Goal: Transaction & Acquisition: Purchase product/service

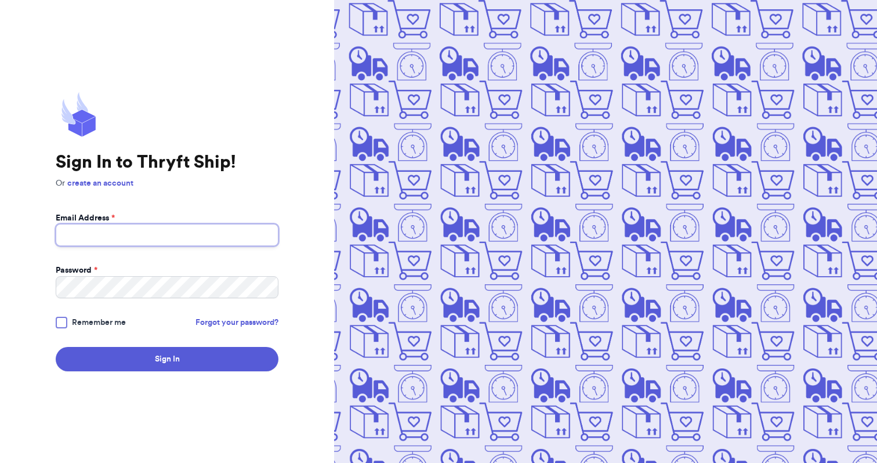
type input "[EMAIL_ADDRESS][DOMAIN_NAME]"
click at [167, 359] on button "Sign In" at bounding box center [167, 359] width 223 height 24
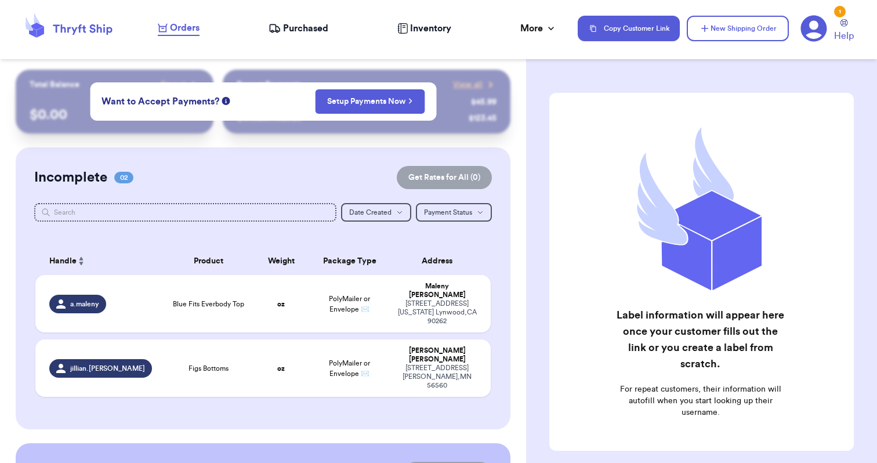
click at [317, 31] on span "Purchased" at bounding box center [305, 28] width 45 height 14
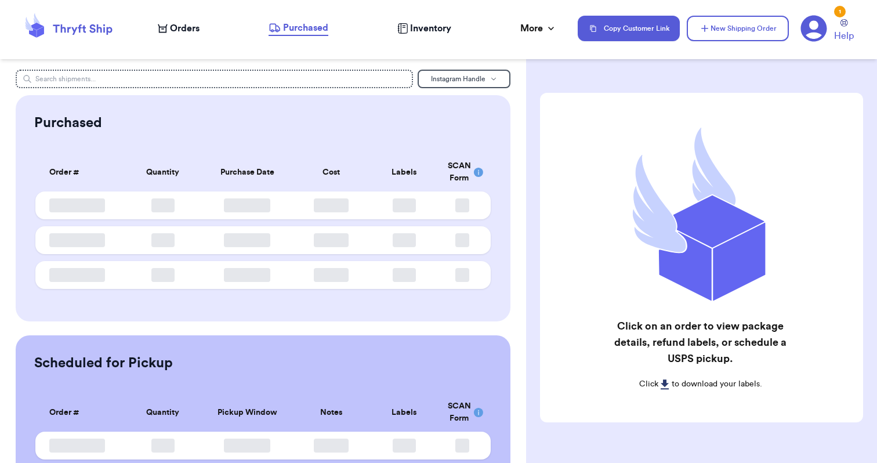
click at [186, 28] on span "Orders" at bounding box center [185, 28] width 30 height 14
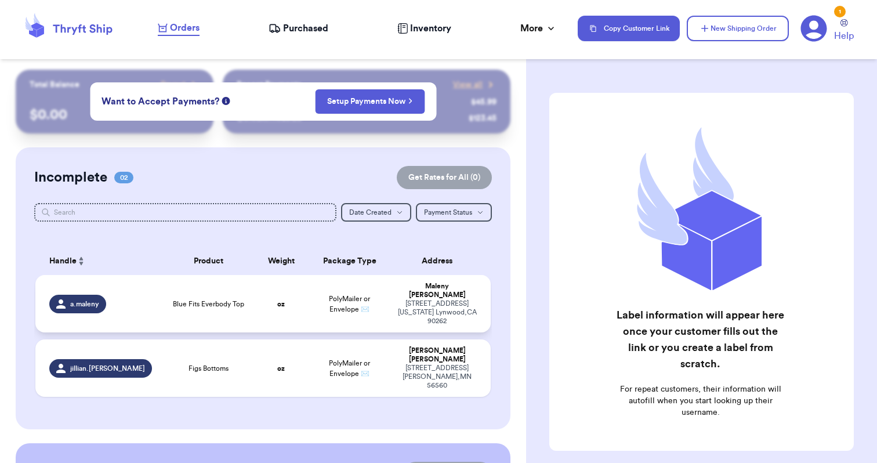
click at [194, 299] on span "Blue Fits Everbody Top" at bounding box center [208, 303] width 71 height 9
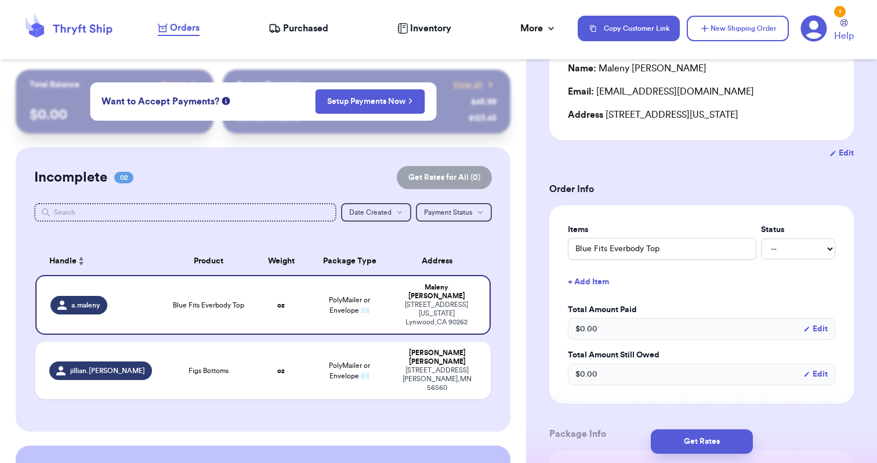
scroll to position [293, 0]
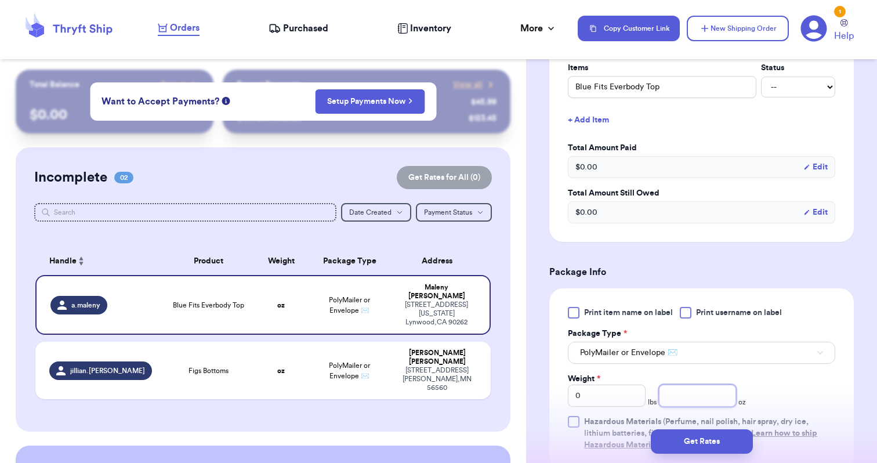
click at [699, 397] on input "number" at bounding box center [698, 396] width 78 height 22
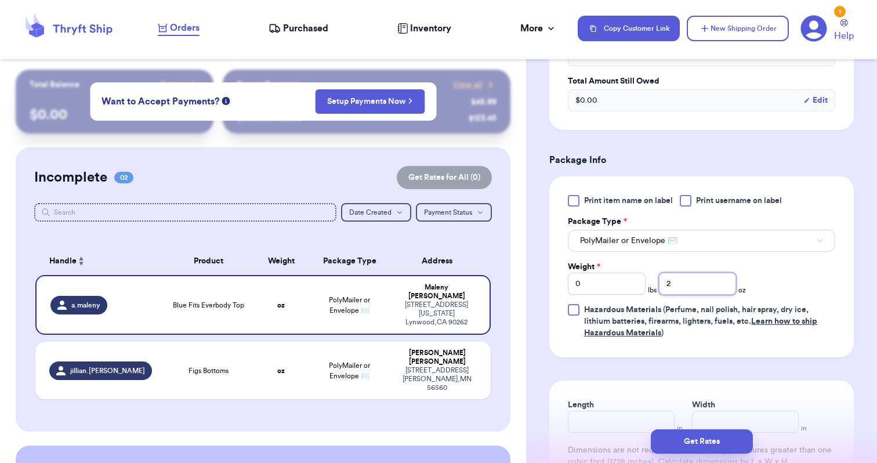
scroll to position [419, 0]
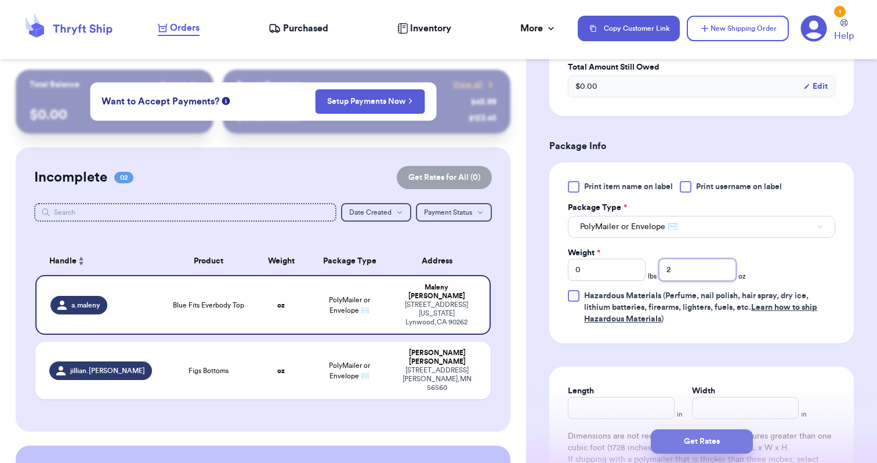
type input "2"
click at [699, 447] on button "Get Rates" at bounding box center [702, 441] width 102 height 24
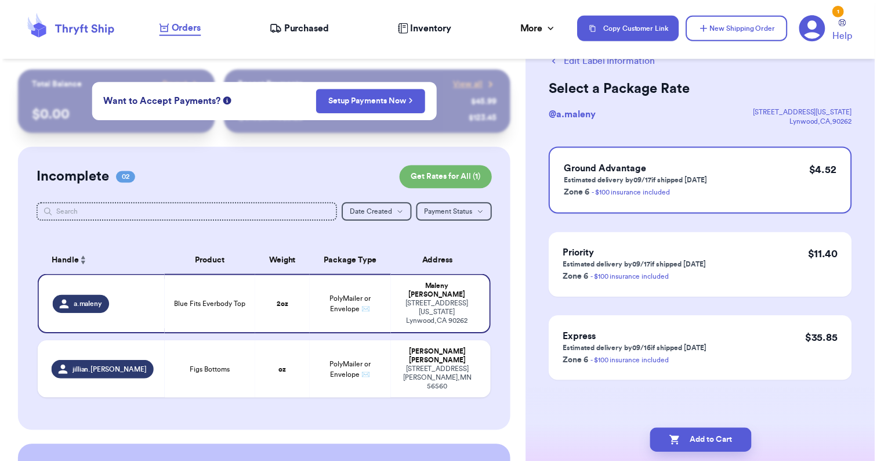
scroll to position [0, 0]
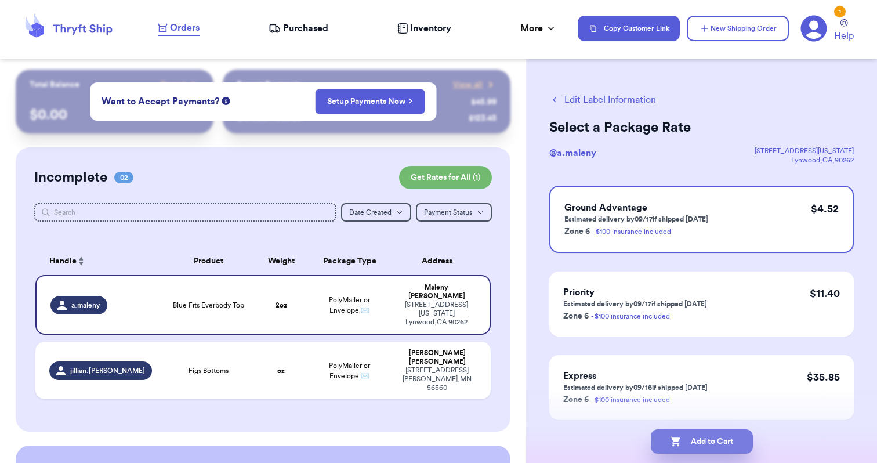
click at [715, 440] on button "Add to Cart" at bounding box center [702, 441] width 102 height 24
checkbox input "true"
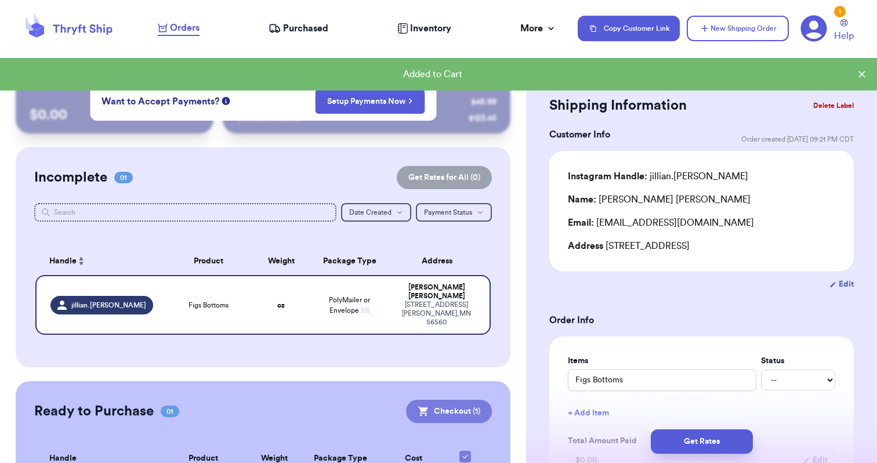
click at [447, 402] on button "Checkout ( 1 )" at bounding box center [449, 411] width 86 height 23
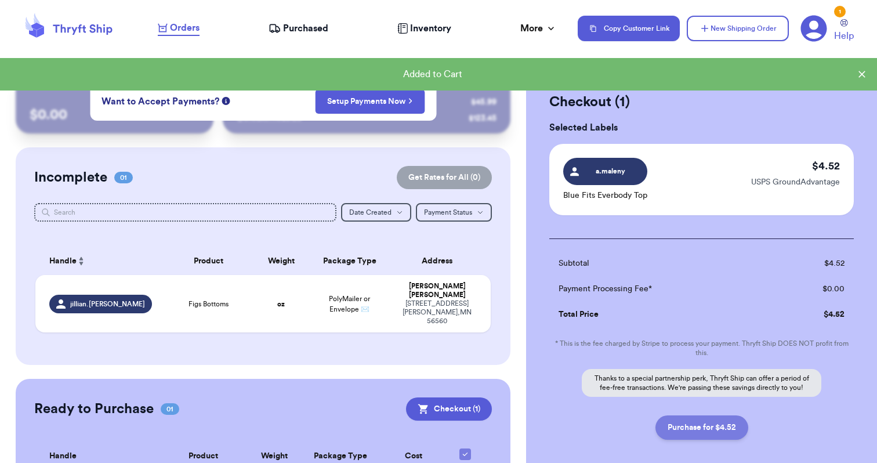
click at [690, 425] on button "Purchase for $4.52" at bounding box center [702, 427] width 93 height 24
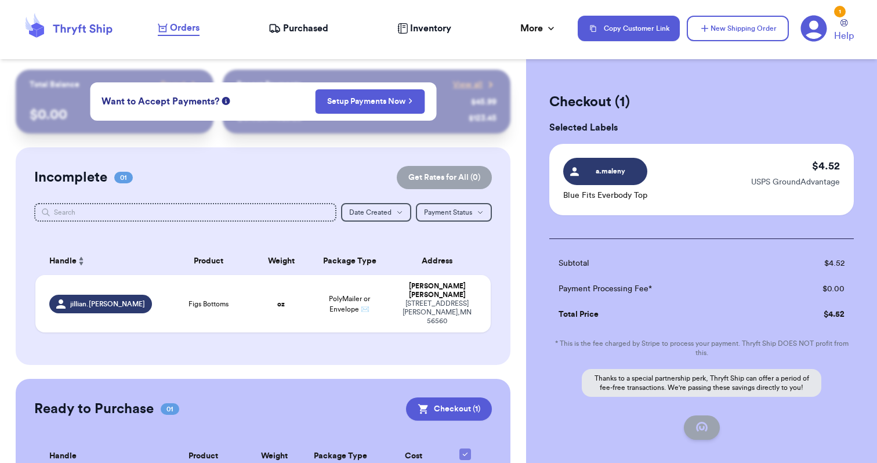
checkbox input "true"
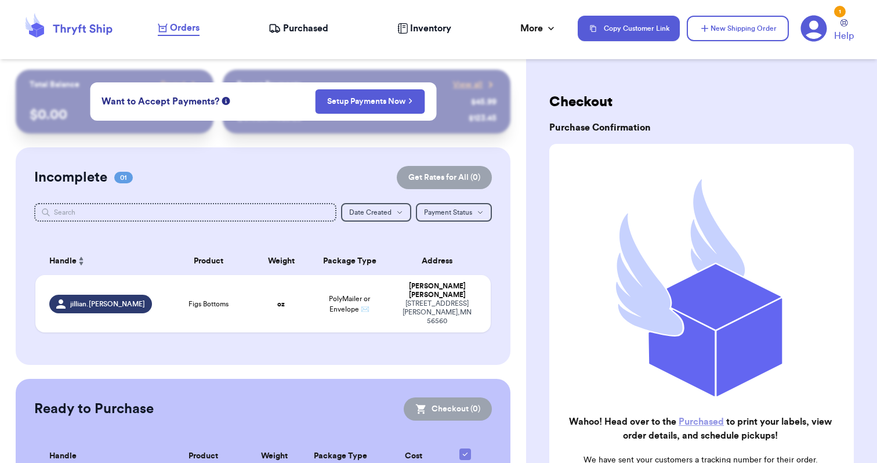
click at [279, 28] on icon at bounding box center [275, 27] width 10 height 7
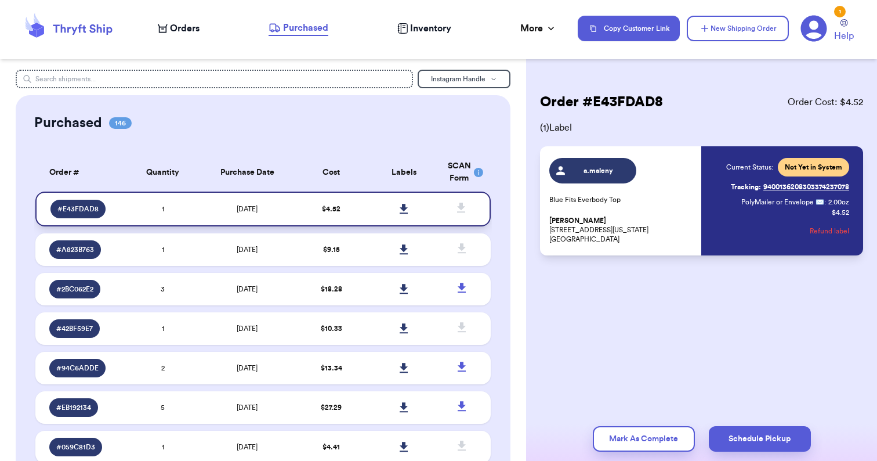
click at [399, 215] on link at bounding box center [405, 209] width 26 height 26
